Goal: Task Accomplishment & Management: Use online tool/utility

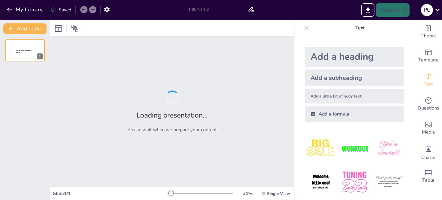
type input "Prevención [PERSON_NAME] de Activos: Identificación de Riesgos"
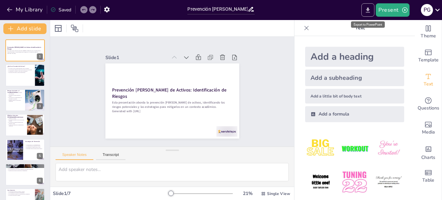
click at [369, 8] on icon "Export to PowerPoint" at bounding box center [368, 9] width 4 height 5
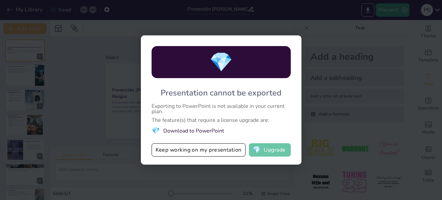
click at [275, 149] on button "💎 Upgrade" at bounding box center [270, 150] width 42 height 13
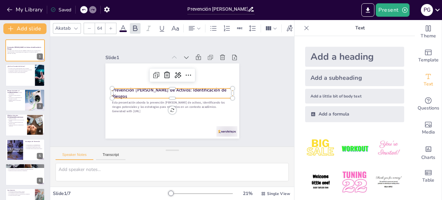
click at [164, 92] on strong "Prevención [PERSON_NAME] de Activos: Identificación de Riesgos" at bounding box center [170, 88] width 12 height 114
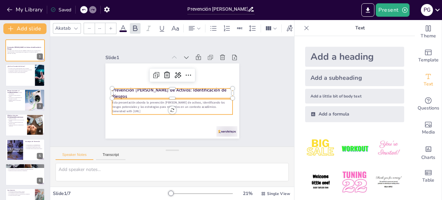
type input "43"
click at [147, 100] on p "Esta presentación aborda la prevención [PERSON_NAME] de activos, identificando …" at bounding box center [182, 100] width 87 height 95
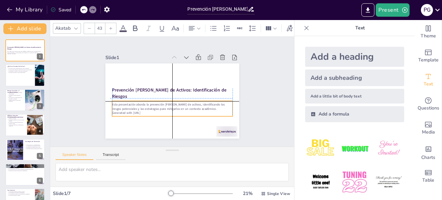
click at [147, 106] on div "Esta presentación aborda la prevención [PERSON_NAME] de activos, identificando …" at bounding box center [165, 76] width 115 height 61
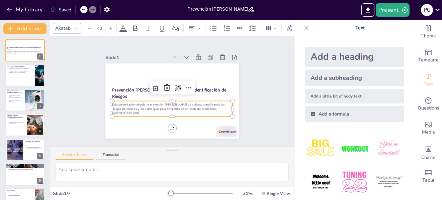
click at [147, 107] on p "Esta presentación aborda la prevención [PERSON_NAME] de activos, identificando …" at bounding box center [163, 104] width 102 height 78
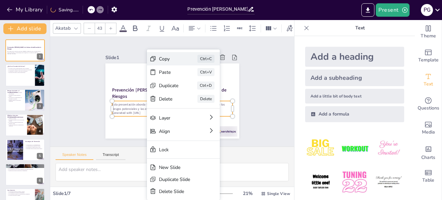
click at [185, 124] on div "Copy" at bounding box center [192, 134] width 15 height 20
